Goal: Entertainment & Leisure: Consume media (video, audio)

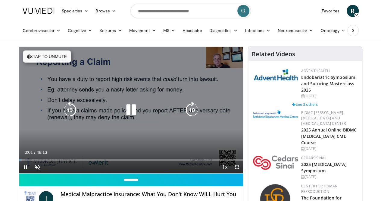
click at [39, 56] on button "Tap to unmute" at bounding box center [47, 56] width 48 height 12
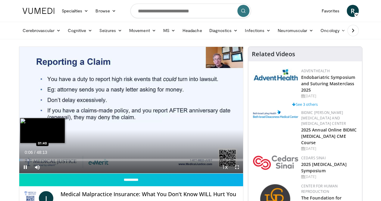
click at [28, 161] on div "Progress Bar" at bounding box center [28, 159] width 1 height 2
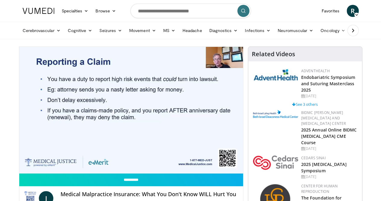
click at [243, 173] on div "10 seconds Tap to unmute" at bounding box center [131, 110] width 224 height 126
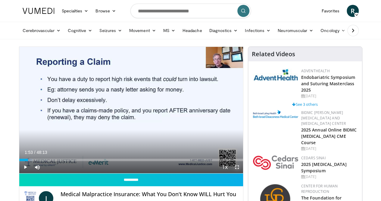
click at [243, 173] on span "Video Player" at bounding box center [237, 167] width 12 height 12
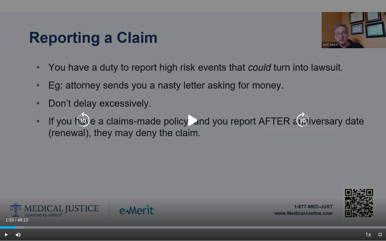
click at [192, 120] on icon "Video Player" at bounding box center [193, 120] width 17 height 17
click at [190, 123] on icon "Video Player" at bounding box center [193, 120] width 17 height 17
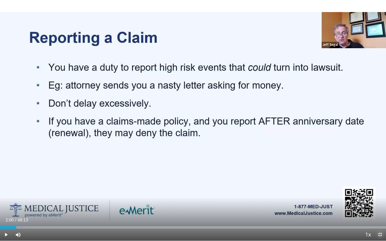
click at [381, 200] on span "Video Player" at bounding box center [380, 235] width 12 height 12
